Goal: Information Seeking & Learning: Learn about a topic

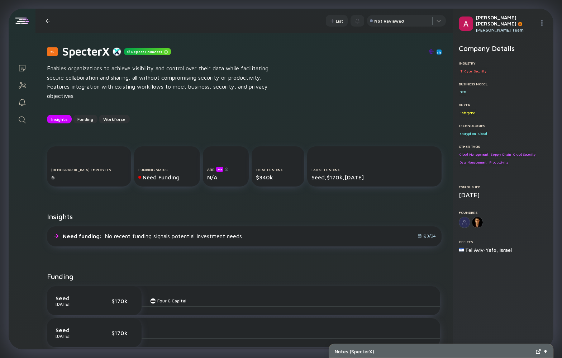
click at [27, 118] on link "Search" at bounding box center [22, 118] width 27 height 17
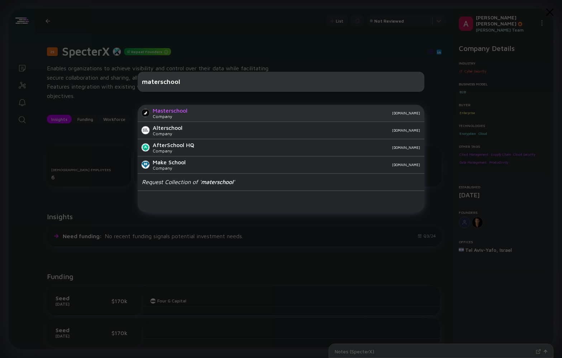
type input "materschool"
click at [200, 115] on div "Masterschool Company [DOMAIN_NAME]" at bounding box center [281, 113] width 287 height 17
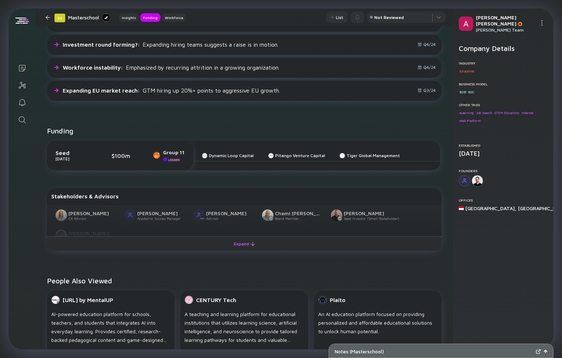
scroll to position [203, 0]
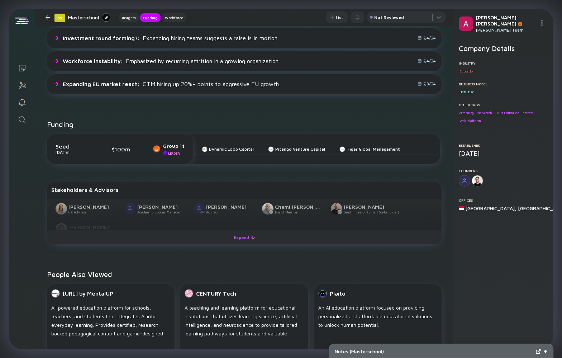
click at [244, 238] on div "Expand" at bounding box center [245, 237] width 30 height 11
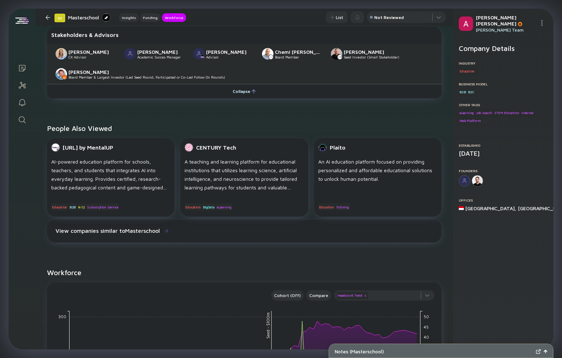
scroll to position [450, 0]
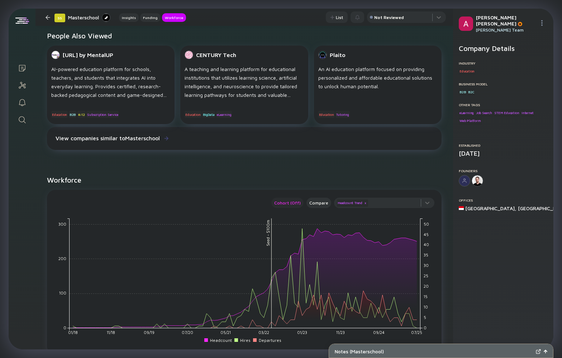
click at [296, 207] on div "Cohort (Off)" at bounding box center [287, 203] width 32 height 8
click at [299, 229] on div "Retention" at bounding box center [294, 231] width 39 height 14
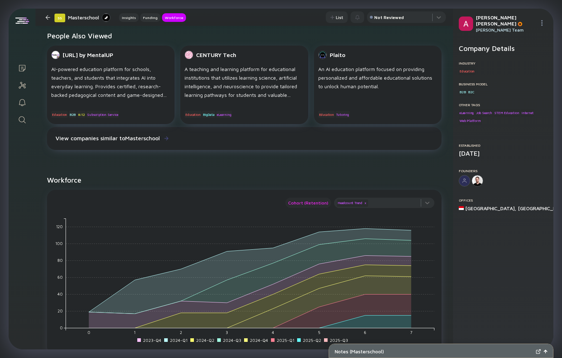
click at [312, 201] on div "Cohort (Retention)" at bounding box center [308, 203] width 46 height 8
click at [315, 260] on div "Department" at bounding box center [309, 260] width 40 height 14
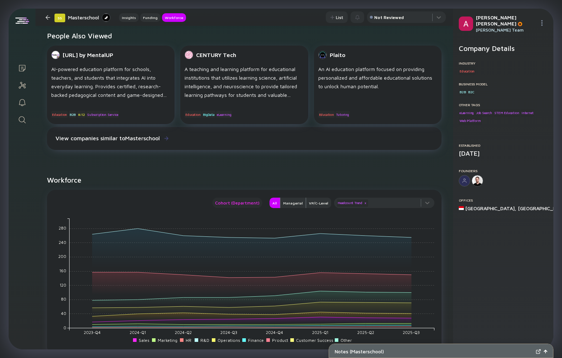
click at [248, 203] on div "Cohort (Department)" at bounding box center [237, 203] width 50 height 8
click at [238, 219] on div "Off" at bounding box center [240, 217] width 45 height 14
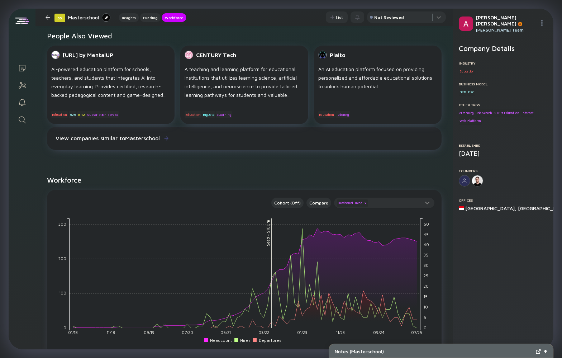
click at [427, 204] on div at bounding box center [384, 205] width 100 height 14
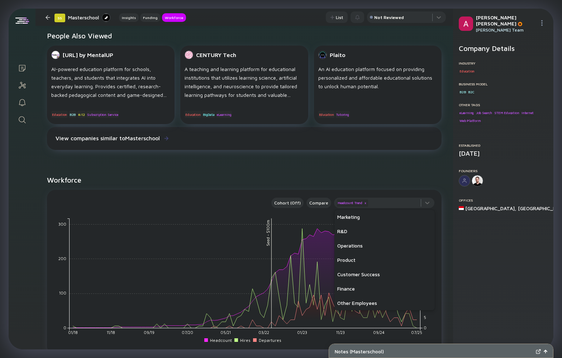
scroll to position [0, 0]
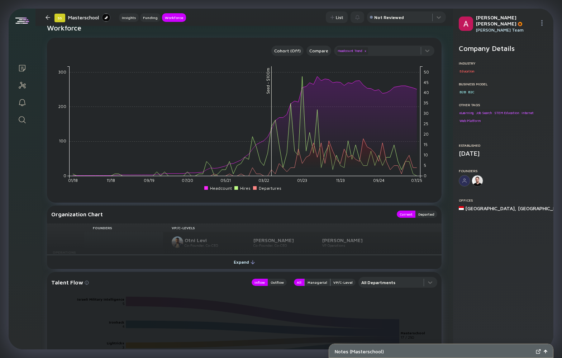
scroll to position [607, 0]
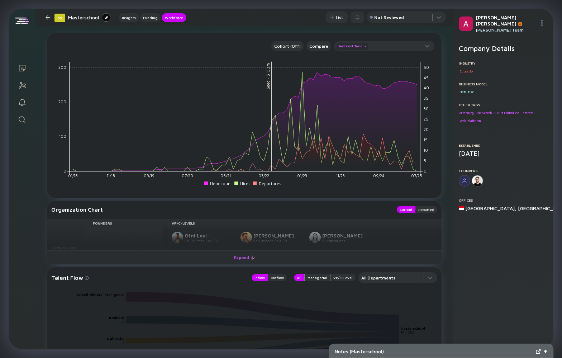
click at [244, 257] on div "Expand" at bounding box center [245, 257] width 30 height 11
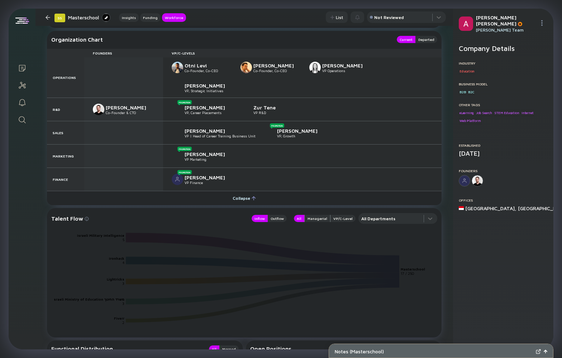
scroll to position [780, 0]
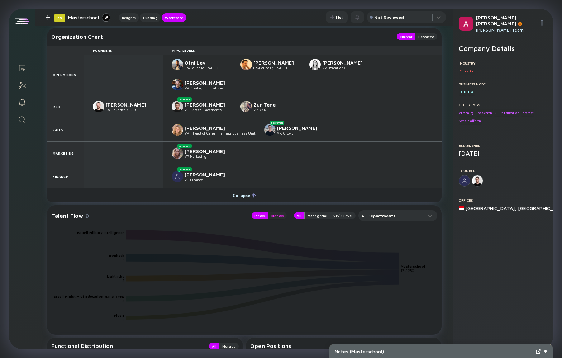
click at [282, 215] on div "Outflow" at bounding box center [277, 215] width 19 height 7
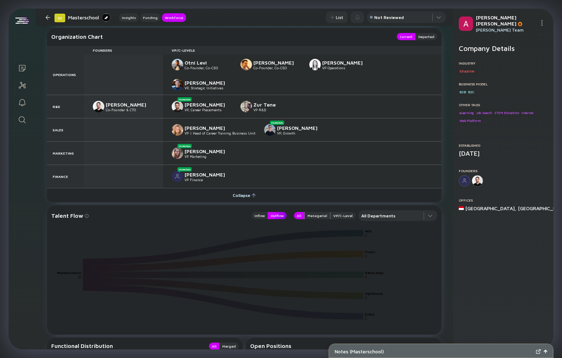
click at [282, 215] on div "Outflow" at bounding box center [277, 215] width 19 height 7
click at [256, 214] on div "Inflow" at bounding box center [260, 215] width 16 height 7
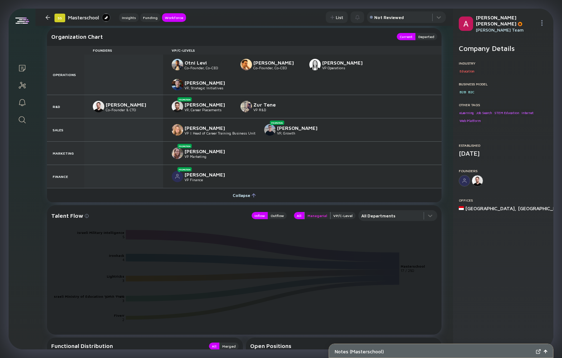
click at [321, 217] on div "Managerial" at bounding box center [317, 215] width 25 height 7
click at [282, 217] on div "Outflow" at bounding box center [277, 215] width 19 height 7
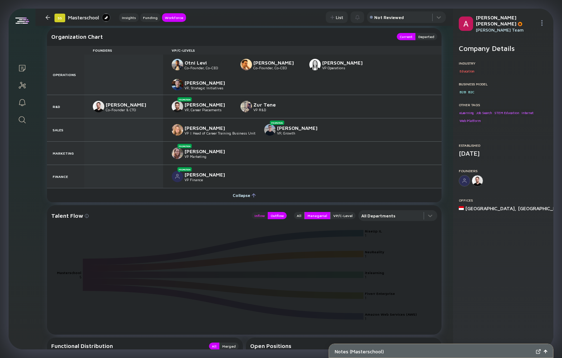
click at [264, 216] on div "Inflow" at bounding box center [260, 215] width 16 height 7
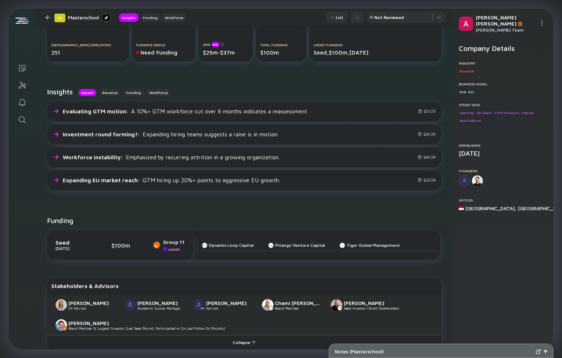
scroll to position [107, 0]
